Goal: Register for event/course

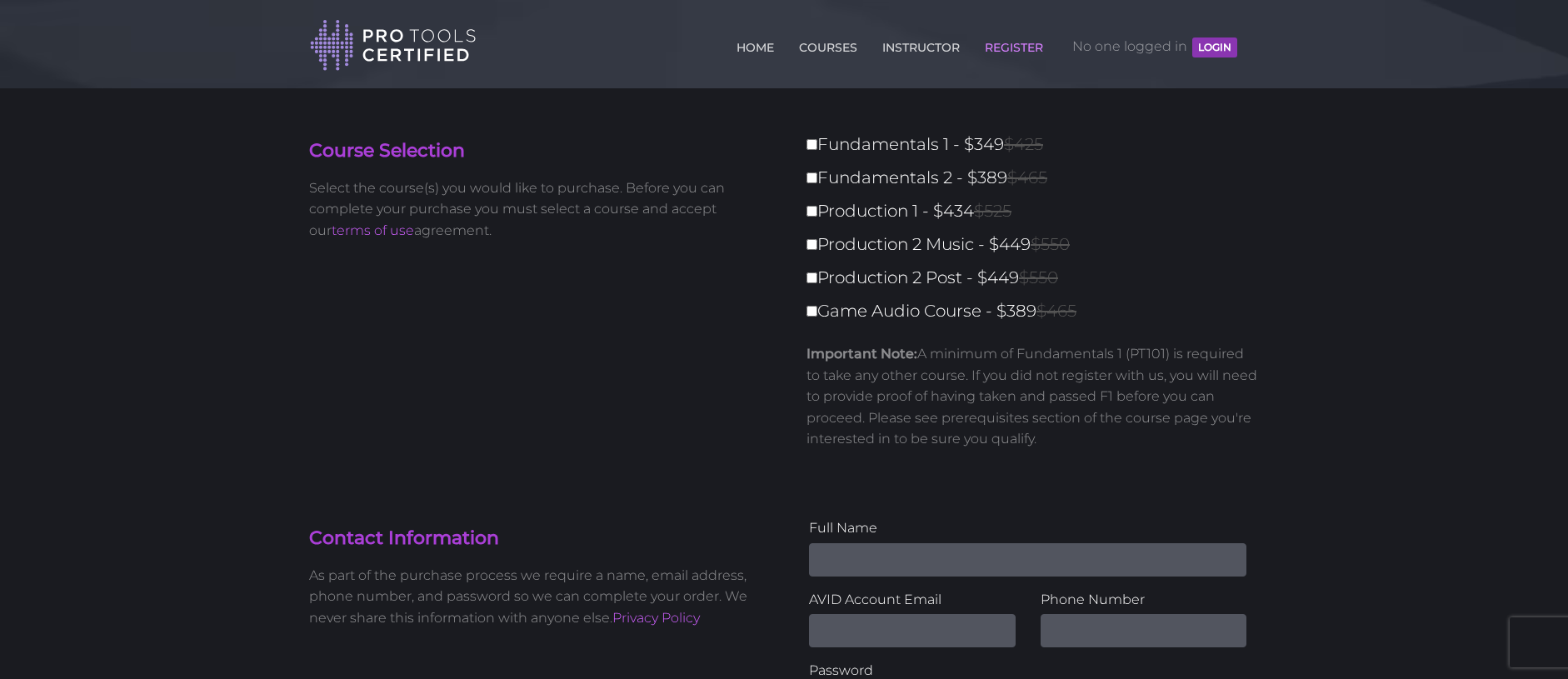
click at [813, 312] on input "Game Audio Course - $389 $465" at bounding box center [811, 311] width 11 height 11
checkbox input "true"
type input "389"
click at [813, 312] on input "Game Audio Course - $389 $465" at bounding box center [811, 311] width 11 height 11
checkbox input "false"
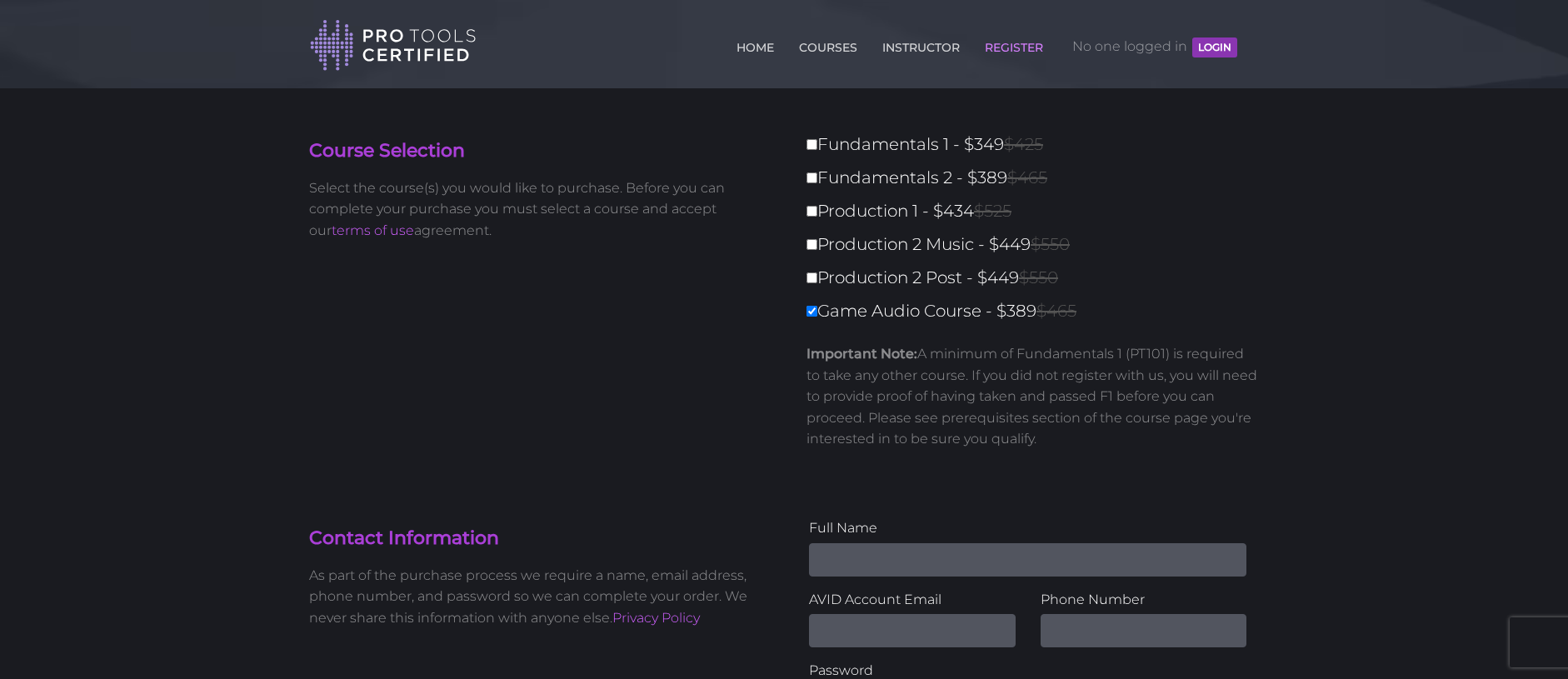
type input "0"
click at [814, 146] on input "Fundamentals 1 - $349 $425" at bounding box center [811, 144] width 11 height 11
checkbox input "true"
type input "349"
click at [814, 146] on input "Fundamentals 1 - $349 $425" at bounding box center [811, 144] width 11 height 11
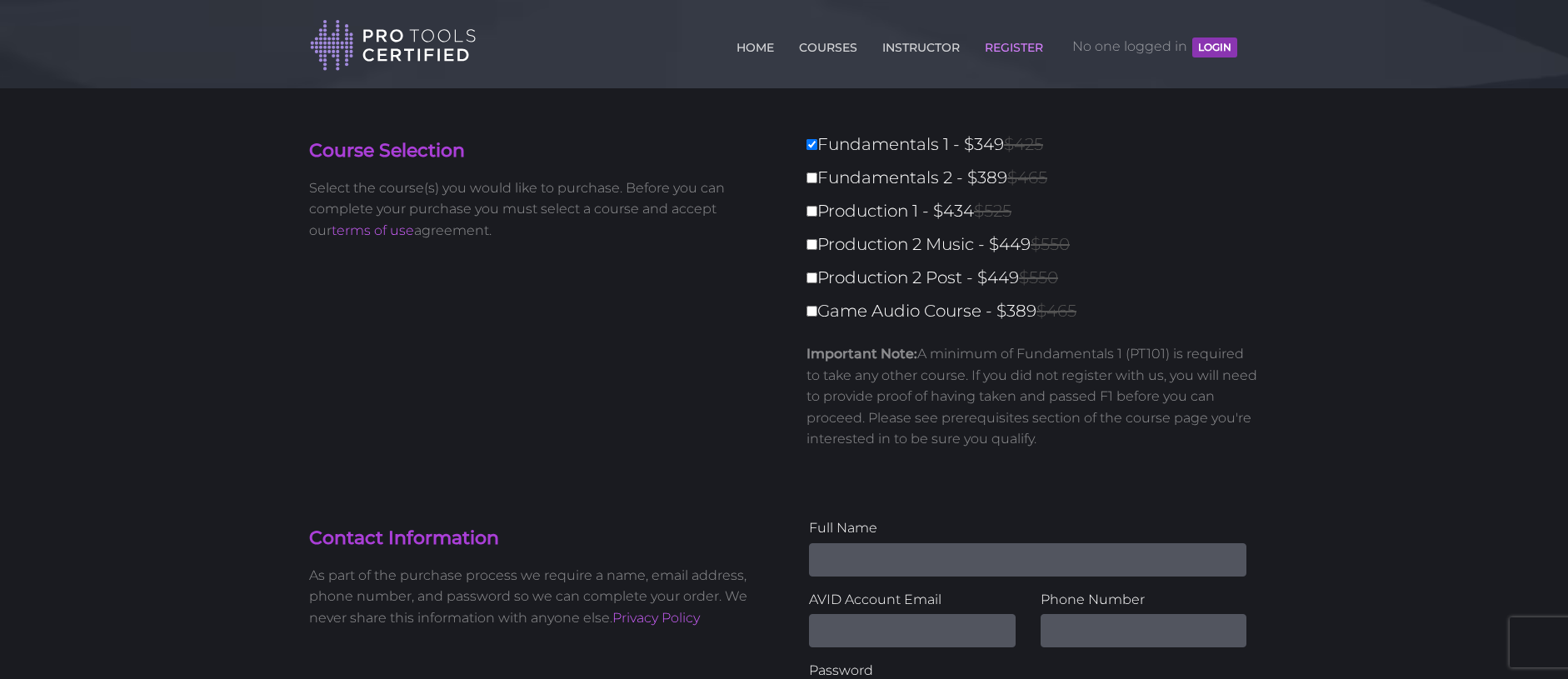
checkbox input "false"
type input "0"
